Goal: Answer question/provide support: Share knowledge or assist other users

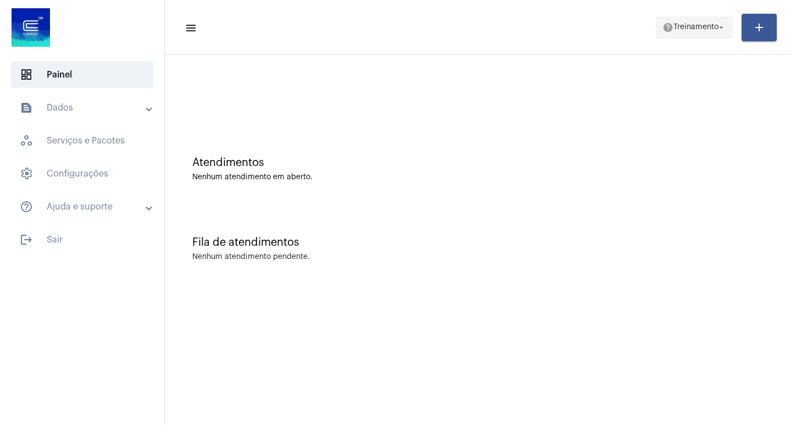
drag, startPoint x: 683, startPoint y: 6, endPoint x: 686, endPoint y: 17, distance: 11.3
click at [683, 8] on mat-toolbar "menu help Treinamento arrow_drop_down add" at bounding box center [478, 27] width 626 height 55
click at [687, 32] on span "help Treinamento arrow_drop_down" at bounding box center [695, 27] width 64 height 20
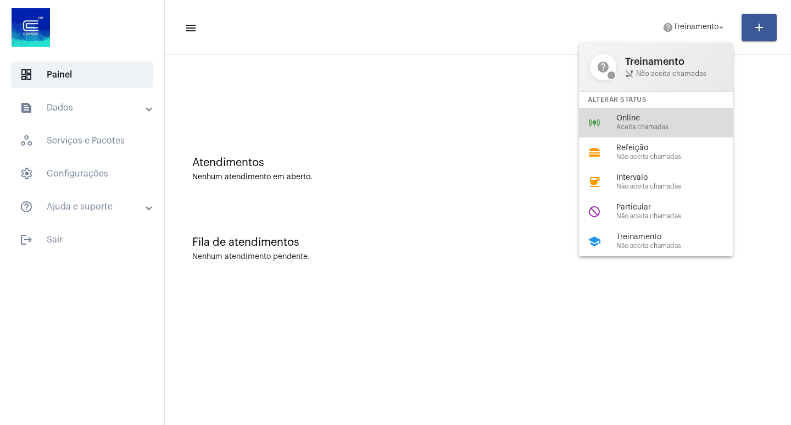
click at [636, 124] on span "Aceita chamadas" at bounding box center [678, 127] width 125 height 7
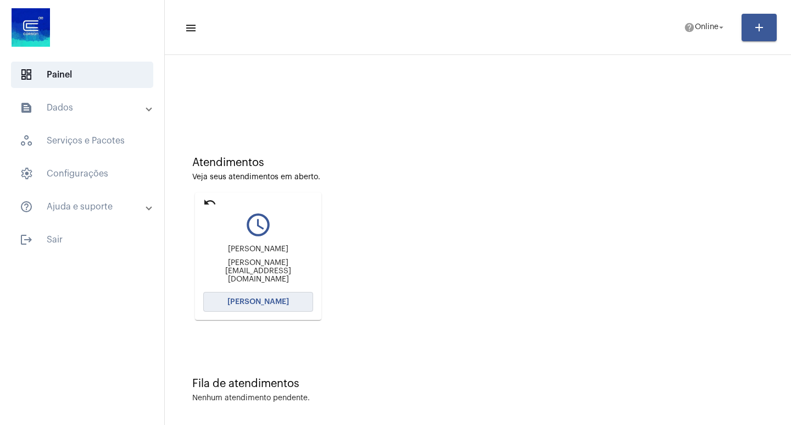
click at [259, 311] on button "[PERSON_NAME]" at bounding box center [258, 302] width 110 height 20
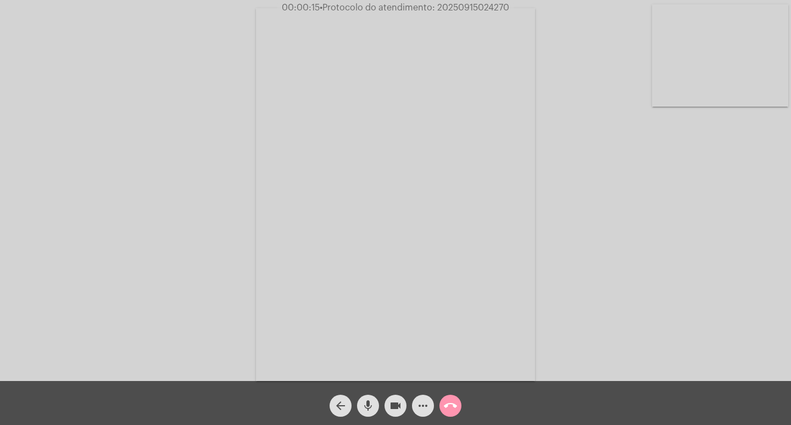
click at [739, 312] on div "Acessando Câmera e Microfone..." at bounding box center [395, 193] width 789 height 381
click at [425, 403] on mat-icon "more_horiz" at bounding box center [422, 405] width 13 height 13
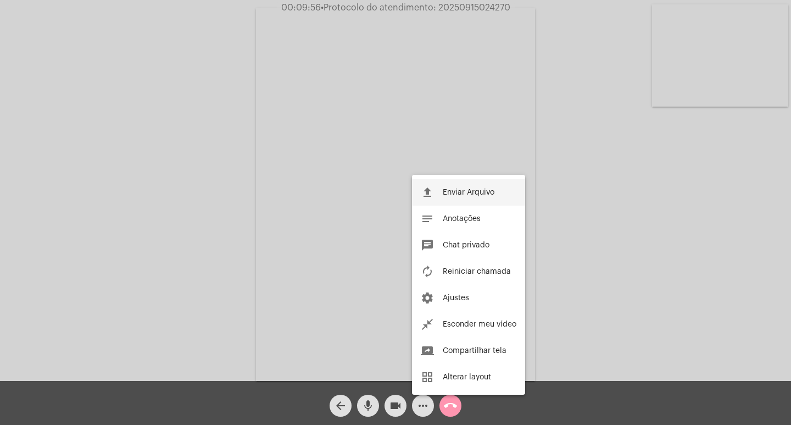
click at [444, 191] on span "Enviar Arquivo" at bounding box center [469, 192] width 52 height 8
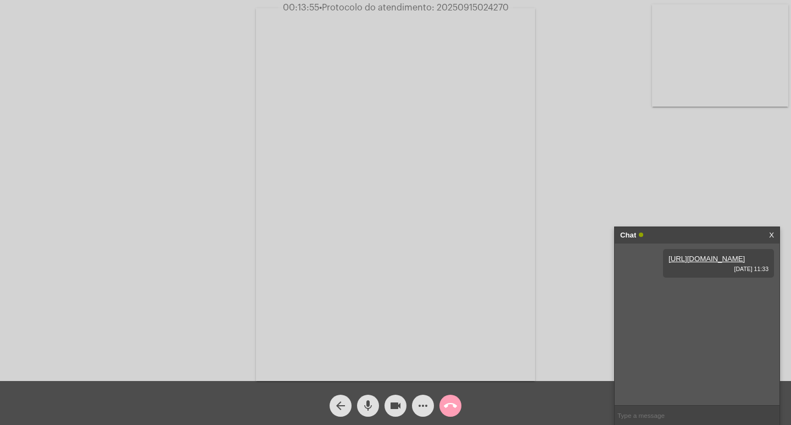
click at [452, 406] on mat-icon "call_end" at bounding box center [450, 405] width 13 height 13
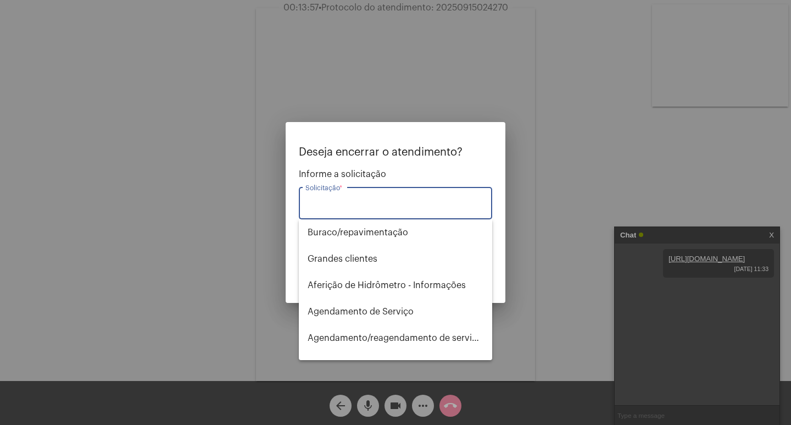
type input "a"
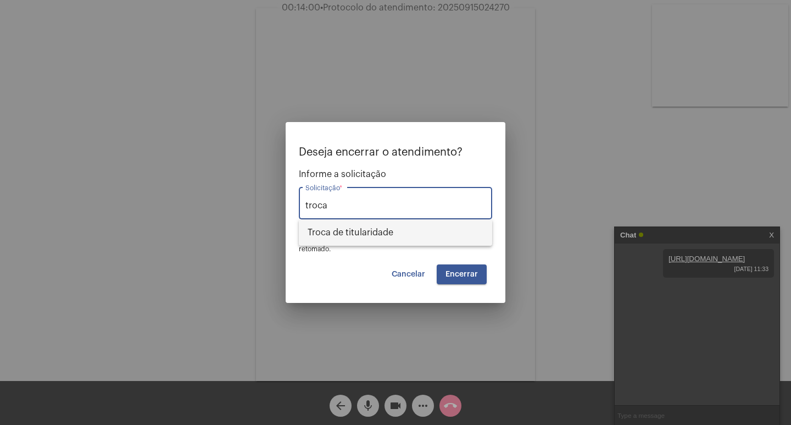
click at [342, 234] on span "Troca de titularidade" at bounding box center [396, 232] width 176 height 26
type input "Troca de titularidade"
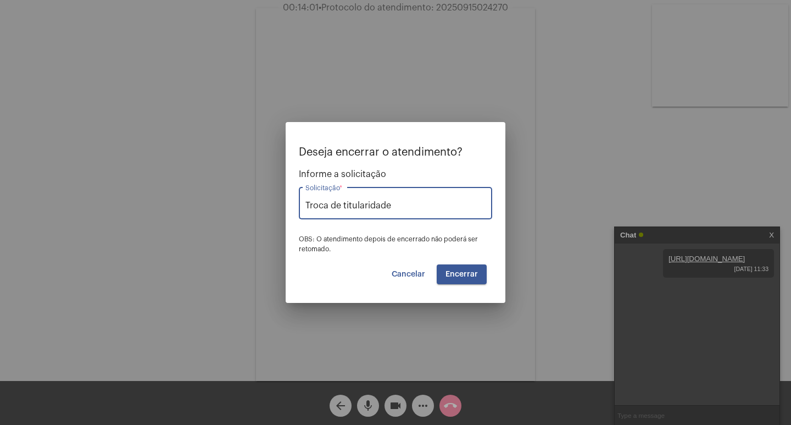
click at [465, 273] on span "Encerrar" at bounding box center [462, 274] width 32 height 8
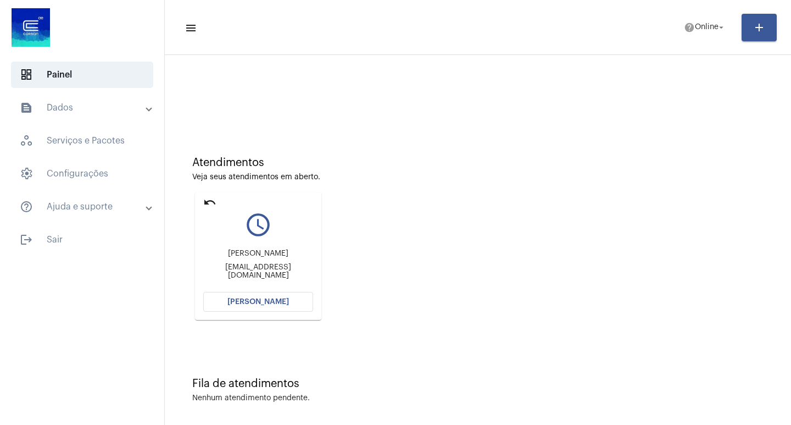
click at [205, 199] on mat-icon "undo" at bounding box center [209, 202] width 13 height 13
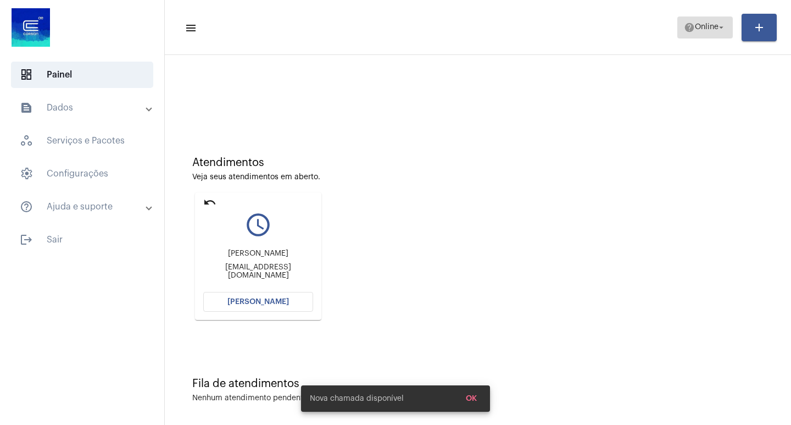
click at [697, 32] on span "help Online arrow_drop_down" at bounding box center [705, 27] width 42 height 20
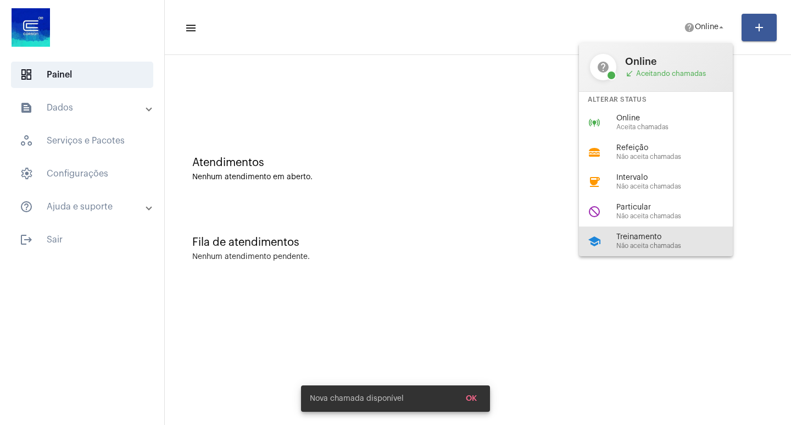
click at [647, 240] on span "Treinamento" at bounding box center [678, 237] width 125 height 8
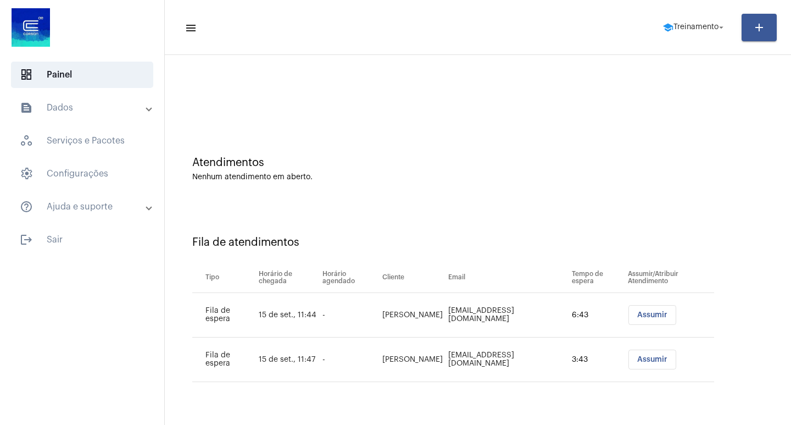
click at [637, 313] on span "Assumir" at bounding box center [652, 315] width 30 height 8
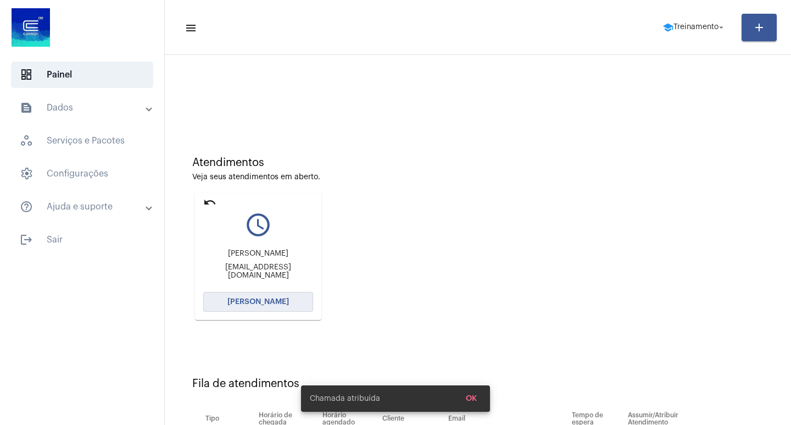
click at [266, 307] on button "Abrir Chamada" at bounding box center [258, 302] width 110 height 20
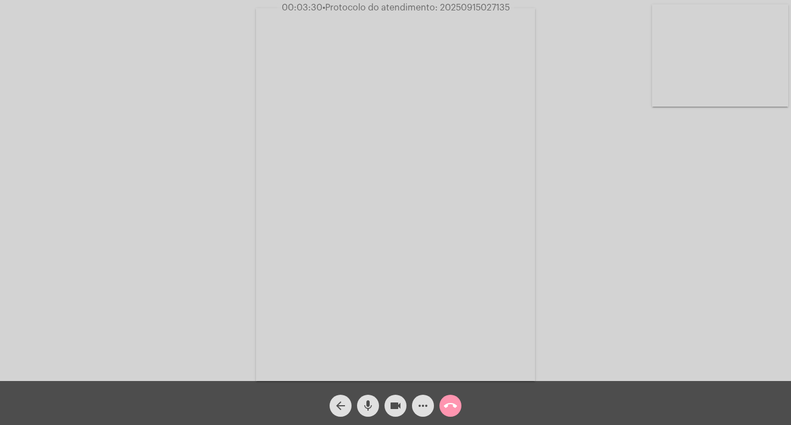
click at [420, 404] on mat-icon "more_horiz" at bounding box center [422, 405] width 13 height 13
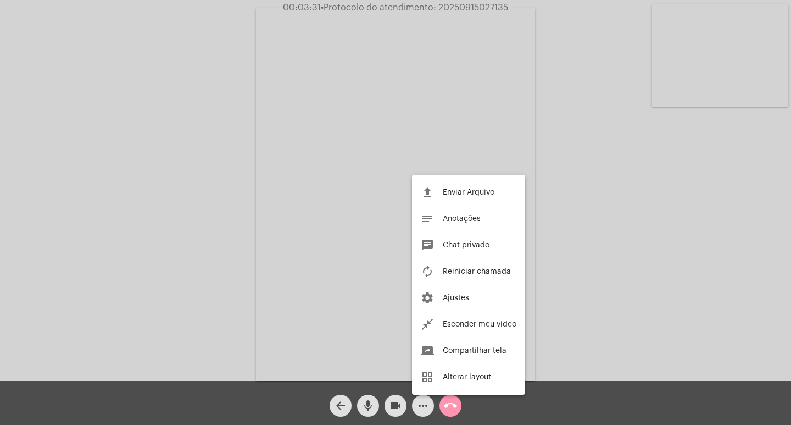
click at [646, 195] on div at bounding box center [395, 212] width 791 height 425
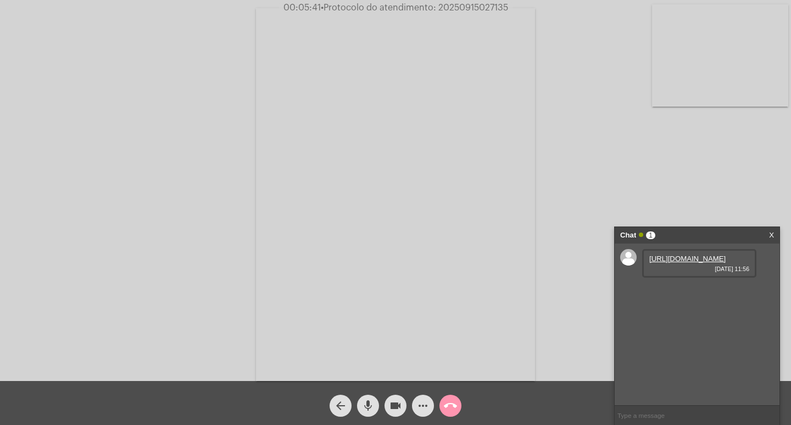
click at [676, 263] on link "https://neft-transfer-bucket.s3.amazonaws.com/temp-4e27e754-7714-826f-885b-e858…" at bounding box center [687, 258] width 76 height 8
click at [676, 294] on link "https://neft-transfer-bucket.s3.amazonaws.com/temp-422fc790-5372-4a5e-b641-63ec…" at bounding box center [687, 290] width 76 height 8
click at [450, 408] on mat-icon "call_end" at bounding box center [450, 405] width 13 height 13
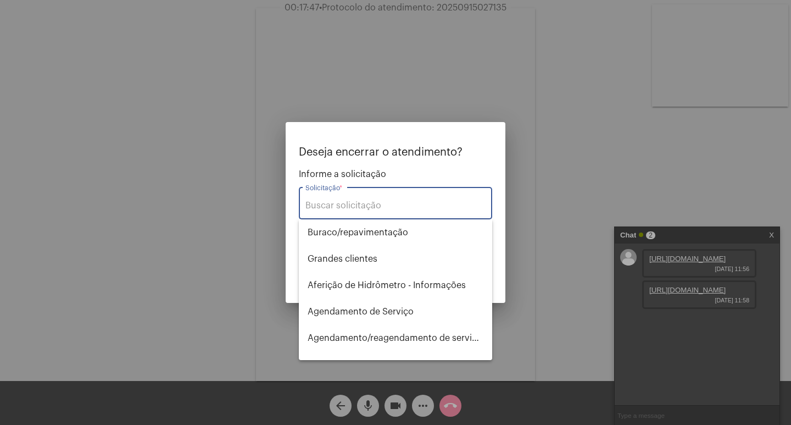
click at [355, 209] on input "Solicitação *" at bounding box center [395, 206] width 180 height 10
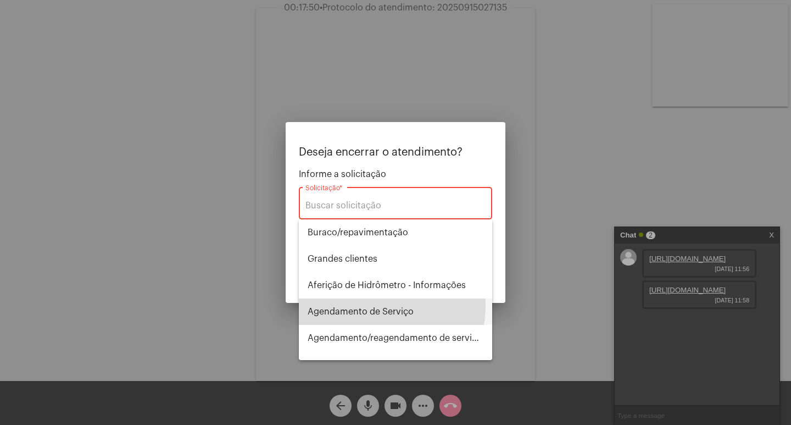
click at [369, 305] on span "Agendamento de Serviço" at bounding box center [396, 311] width 176 height 26
type input "Agendamento de Serviço"
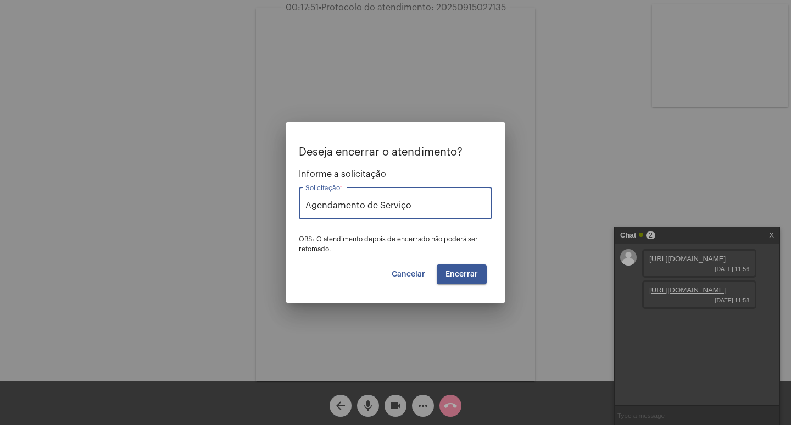
click at [456, 271] on span "Encerrar" at bounding box center [462, 274] width 32 height 8
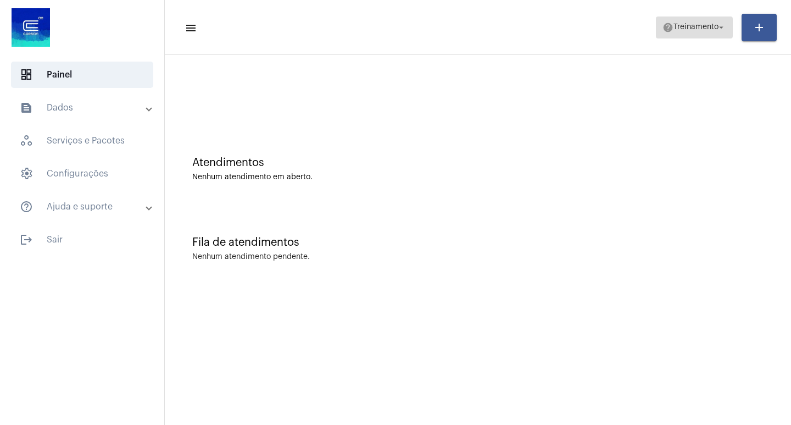
drag, startPoint x: 700, startPoint y: 23, endPoint x: 675, endPoint y: 35, distance: 28.0
click at [699, 23] on span "help Treinamento arrow_drop_down" at bounding box center [695, 27] width 64 height 20
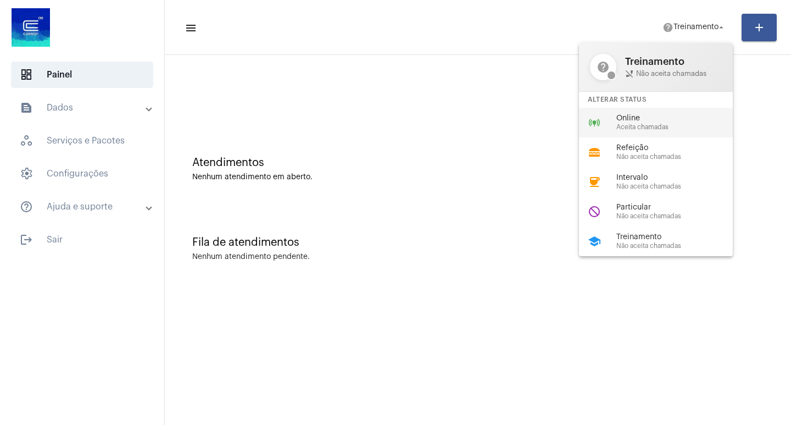
click at [638, 132] on div "online_prediction Online Aceita chamadas" at bounding box center [664, 123] width 171 height 30
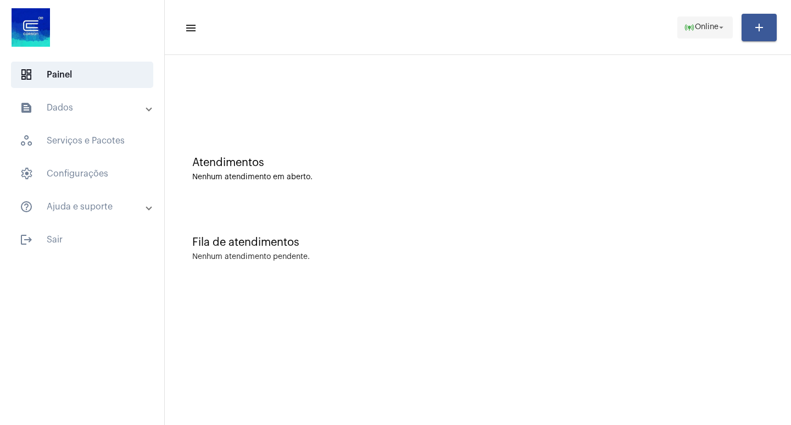
drag, startPoint x: 717, startPoint y: 21, endPoint x: 712, endPoint y: 25, distance: 6.3
click at [716, 21] on span "online_prediction Online arrow_drop_down" at bounding box center [705, 27] width 42 height 20
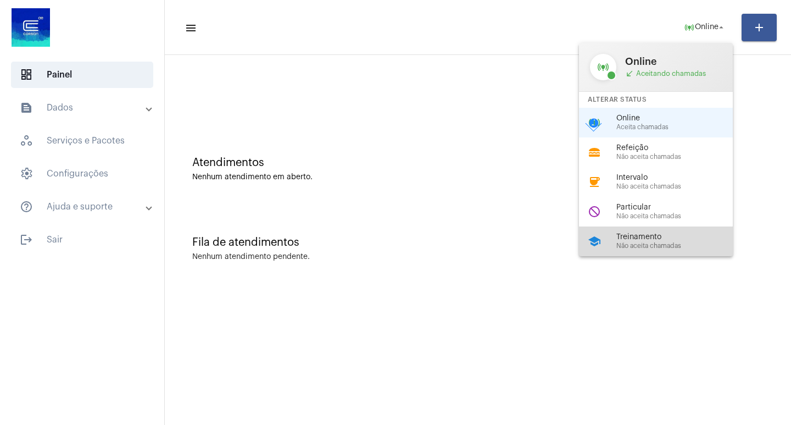
click at [648, 236] on span "Treinamento" at bounding box center [678, 237] width 125 height 8
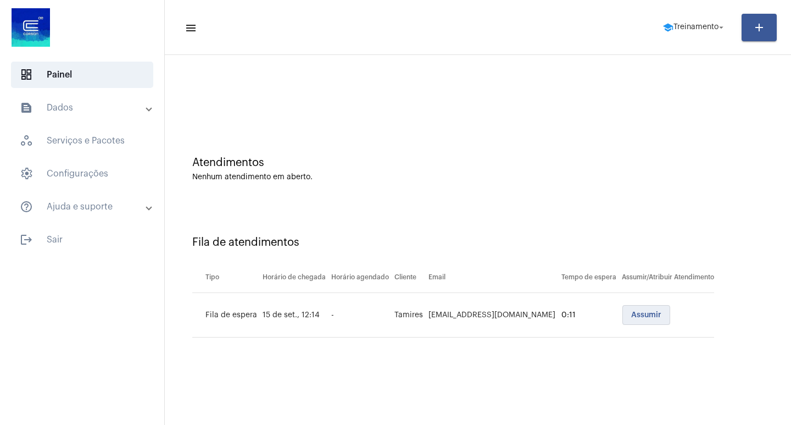
click at [634, 316] on span "Assumir" at bounding box center [646, 315] width 30 height 8
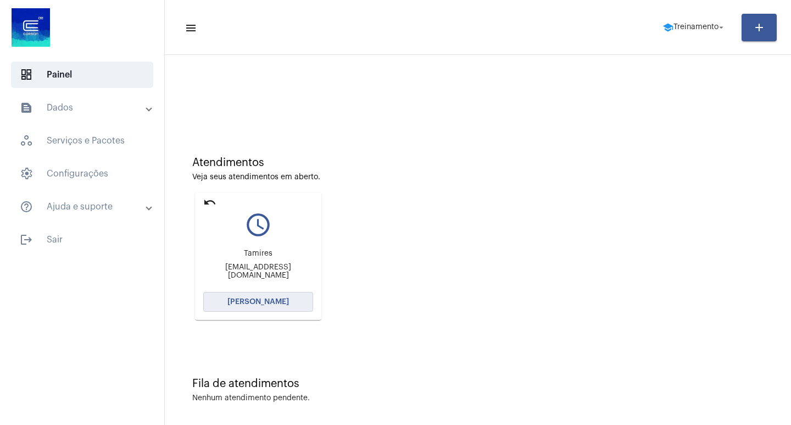
click at [288, 303] on button "Abrir Chamada" at bounding box center [258, 302] width 110 height 20
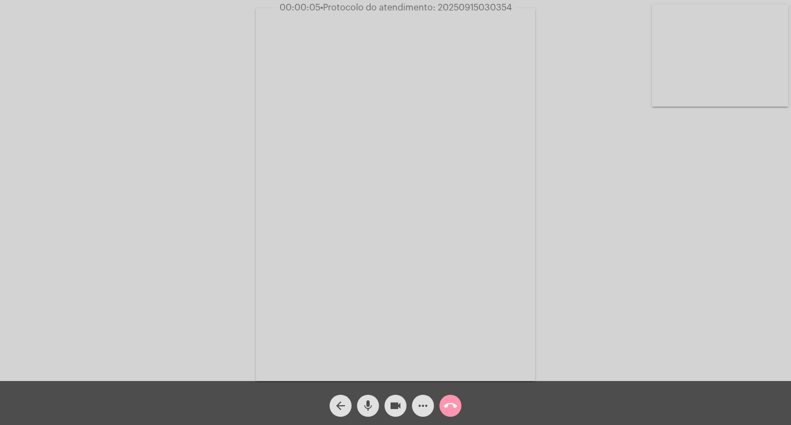
click at [710, 311] on div "Acessando Câmera e Microfone..." at bounding box center [395, 193] width 789 height 381
click at [446, 405] on mat-icon "call_end" at bounding box center [450, 405] width 13 height 13
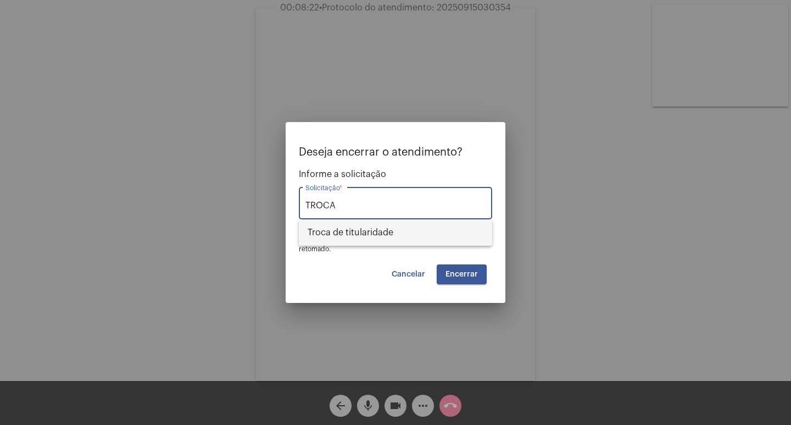
click at [381, 224] on span "Troca de titularidade" at bounding box center [396, 232] width 176 height 26
type input "Troca de titularidade"
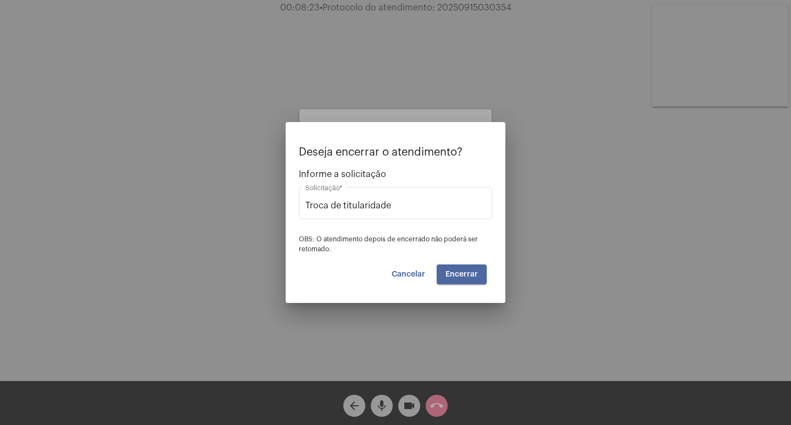
click at [470, 280] on button "Encerrar" at bounding box center [462, 274] width 50 height 20
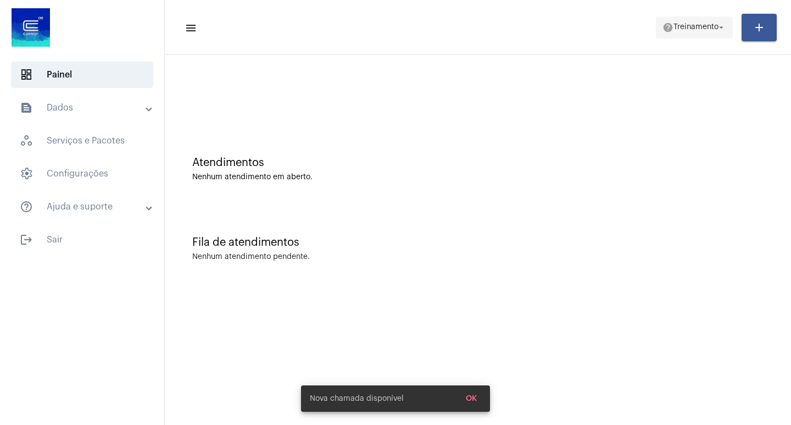
click at [685, 30] on span "Treinamento" at bounding box center [696, 28] width 45 height 8
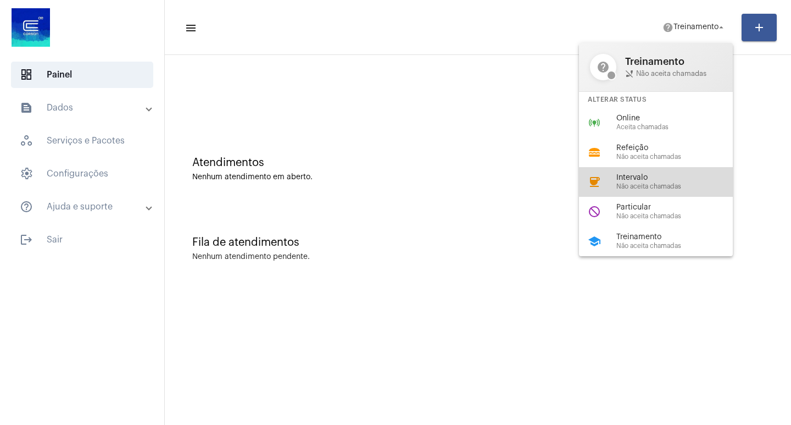
click at [635, 179] on span "Intervalo" at bounding box center [678, 178] width 125 height 8
